Goal: Information Seeking & Learning: Find contact information

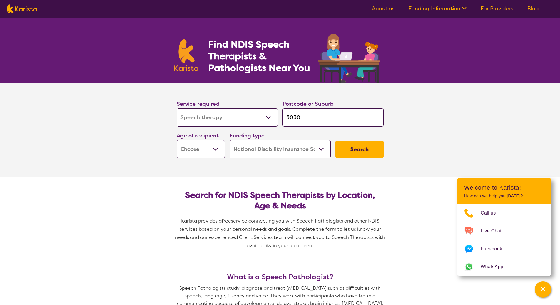
select select "Speech therapy"
select select "NDIS"
select select "Speech therapy"
select select "NDIS"
drag, startPoint x: 0, startPoint y: 0, endPoint x: 217, endPoint y: 149, distance: 263.2
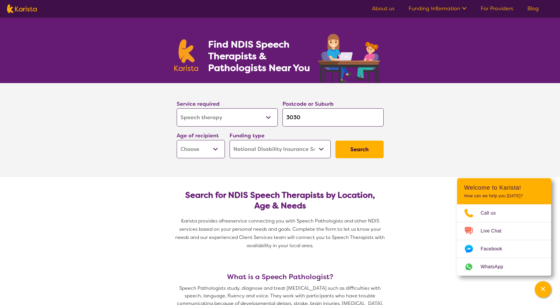
click at [217, 149] on select "Early Childhood - 0 to 9 Child - 10 to 11 Adolescent - 12 to 17 Adult - 18 to 6…" at bounding box center [201, 149] width 48 height 18
select select "CH"
click at [177, 140] on select "Early Childhood - 0 to 9 Child - 10 to 11 Adolescent - 12 to 17 Adult - 18 to 6…" at bounding box center [201, 149] width 48 height 18
select select "CH"
click at [355, 150] on button "Search" at bounding box center [359, 150] width 48 height 18
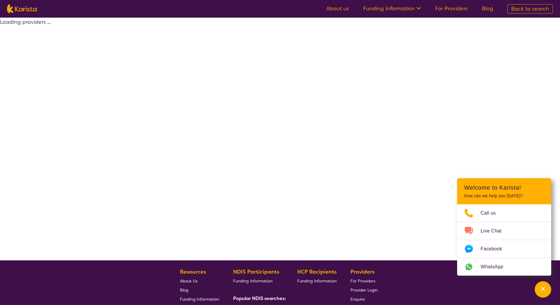
select select "by_score"
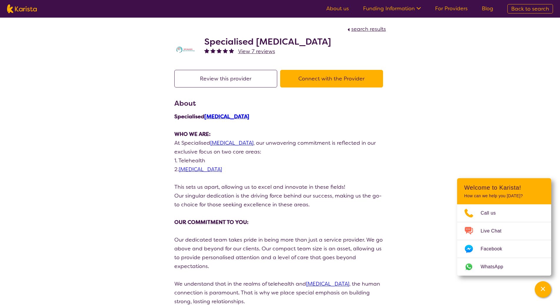
drag, startPoint x: 206, startPoint y: 41, endPoint x: 305, endPoint y: 41, distance: 99.4
click at [336, 44] on div "Specialised Speech Pathology View 7 reviews" at bounding box center [280, 48] width 212 height 29
copy h2 "Specialised [MEDICAL_DATA]"
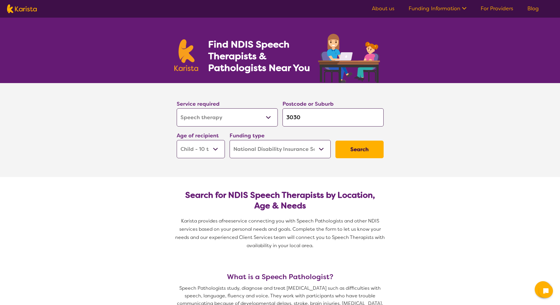
select select "Speech therapy"
select select "CH"
select select "NDIS"
select select "Speech therapy"
select select "CH"
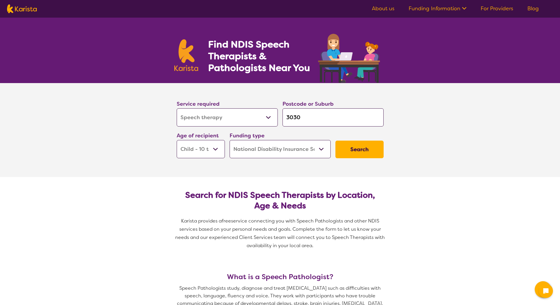
select select "NDIS"
